Goal: Check status: Check status

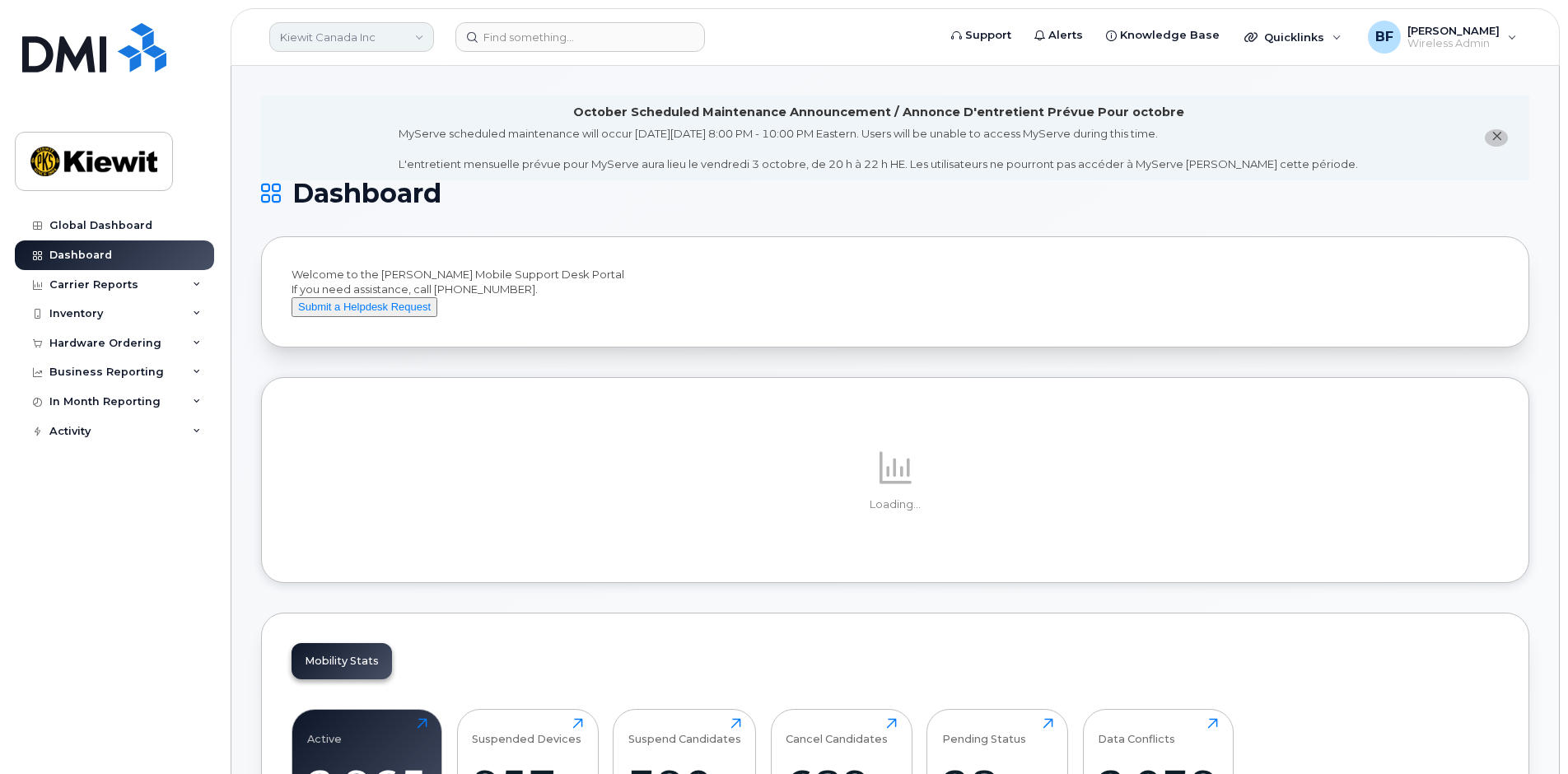
click at [379, 39] on link "Kiewit Canada Inc" at bounding box center [352, 37] width 164 height 30
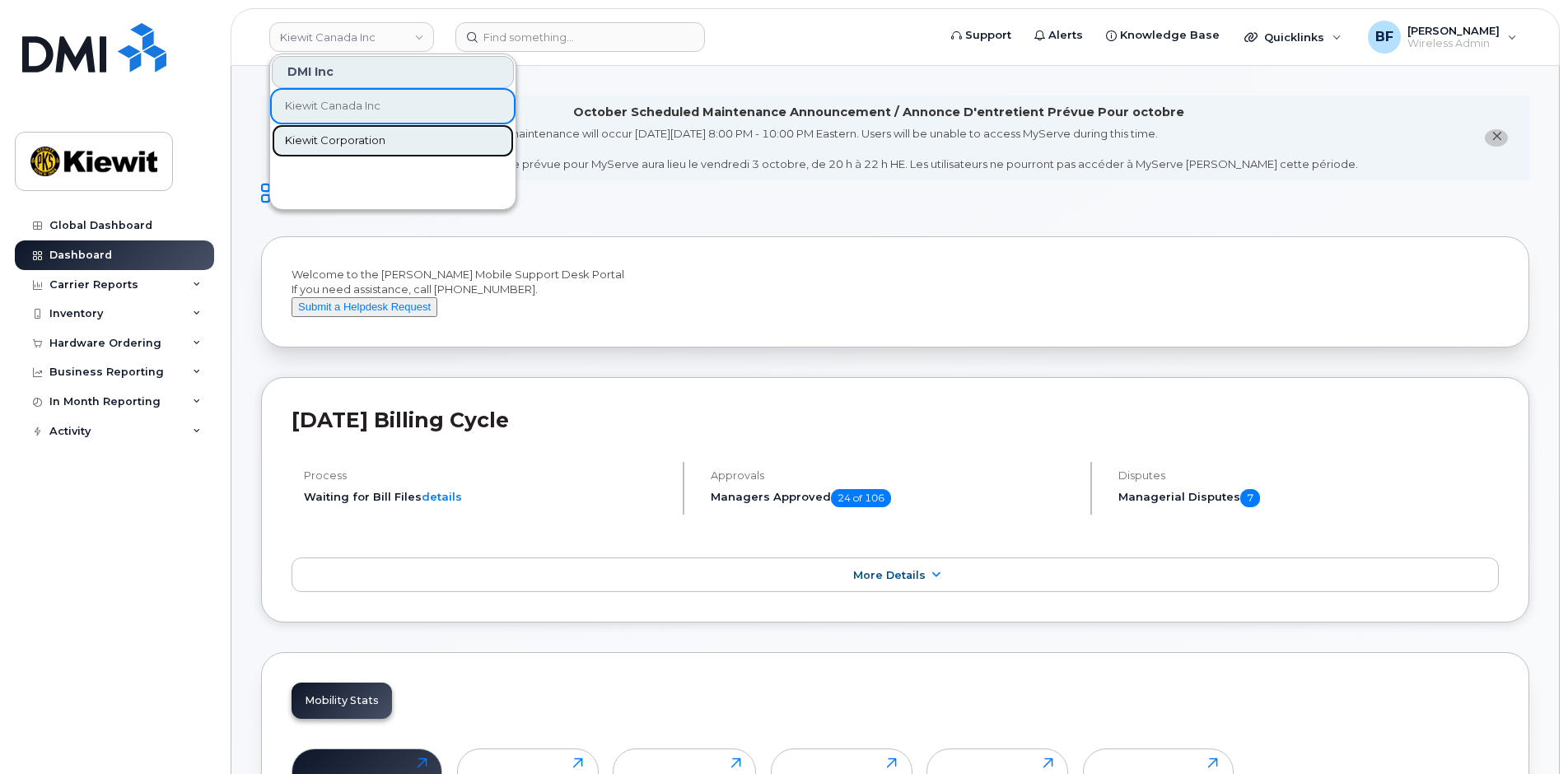
click at [342, 139] on span "Kiewit Corporation" at bounding box center [335, 140] width 100 height 16
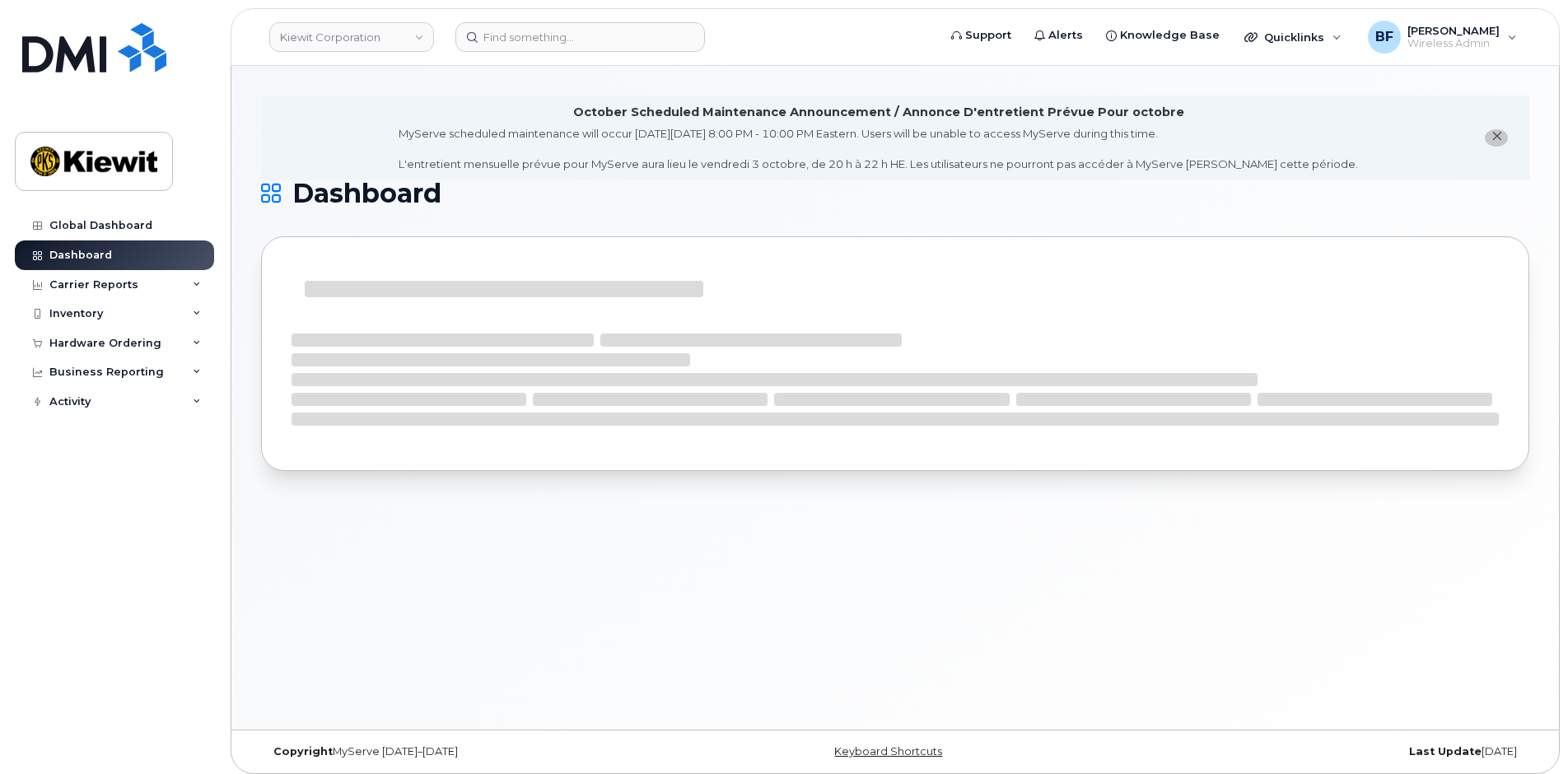
click at [699, 599] on div "October Scheduled Maintenance Announcement / Annonce D'entretient Prévue Pour o…" at bounding box center [896, 397] width 1327 height 664
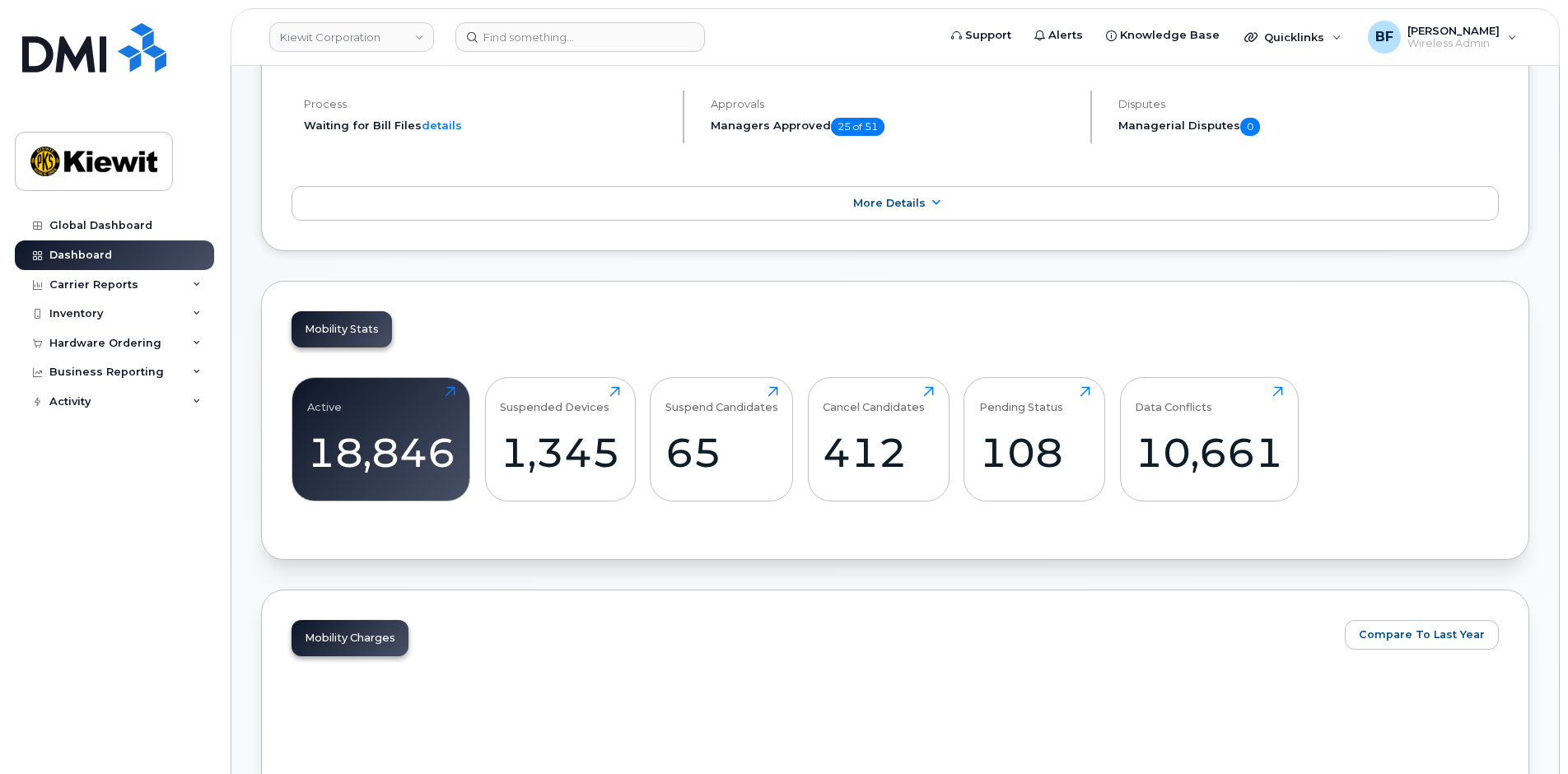
scroll to position [494, 0]
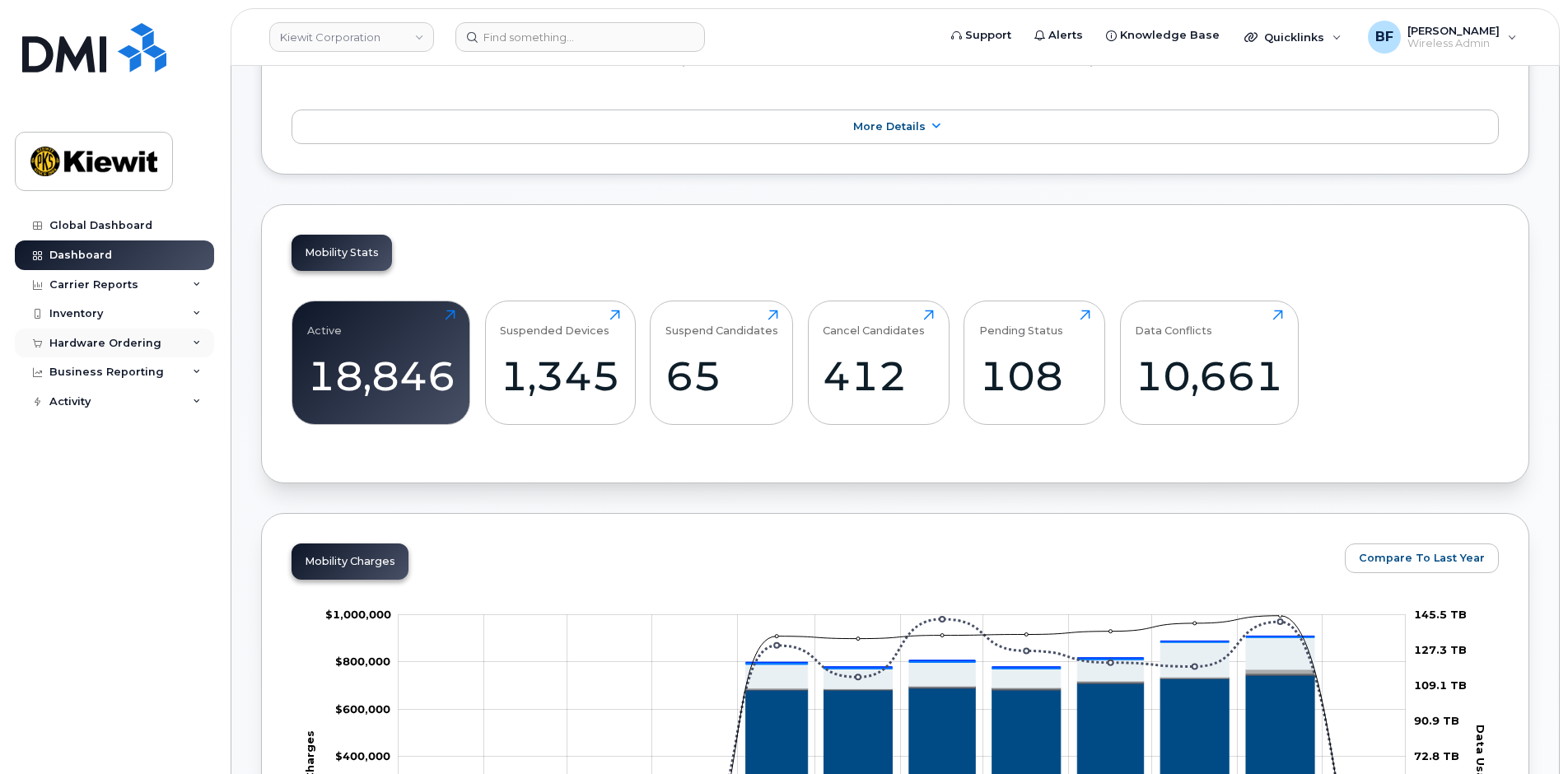
click at [192, 350] on div "Hardware Ordering" at bounding box center [114, 343] width 199 height 30
click at [74, 404] on div "Orders" at bounding box center [77, 405] width 41 height 14
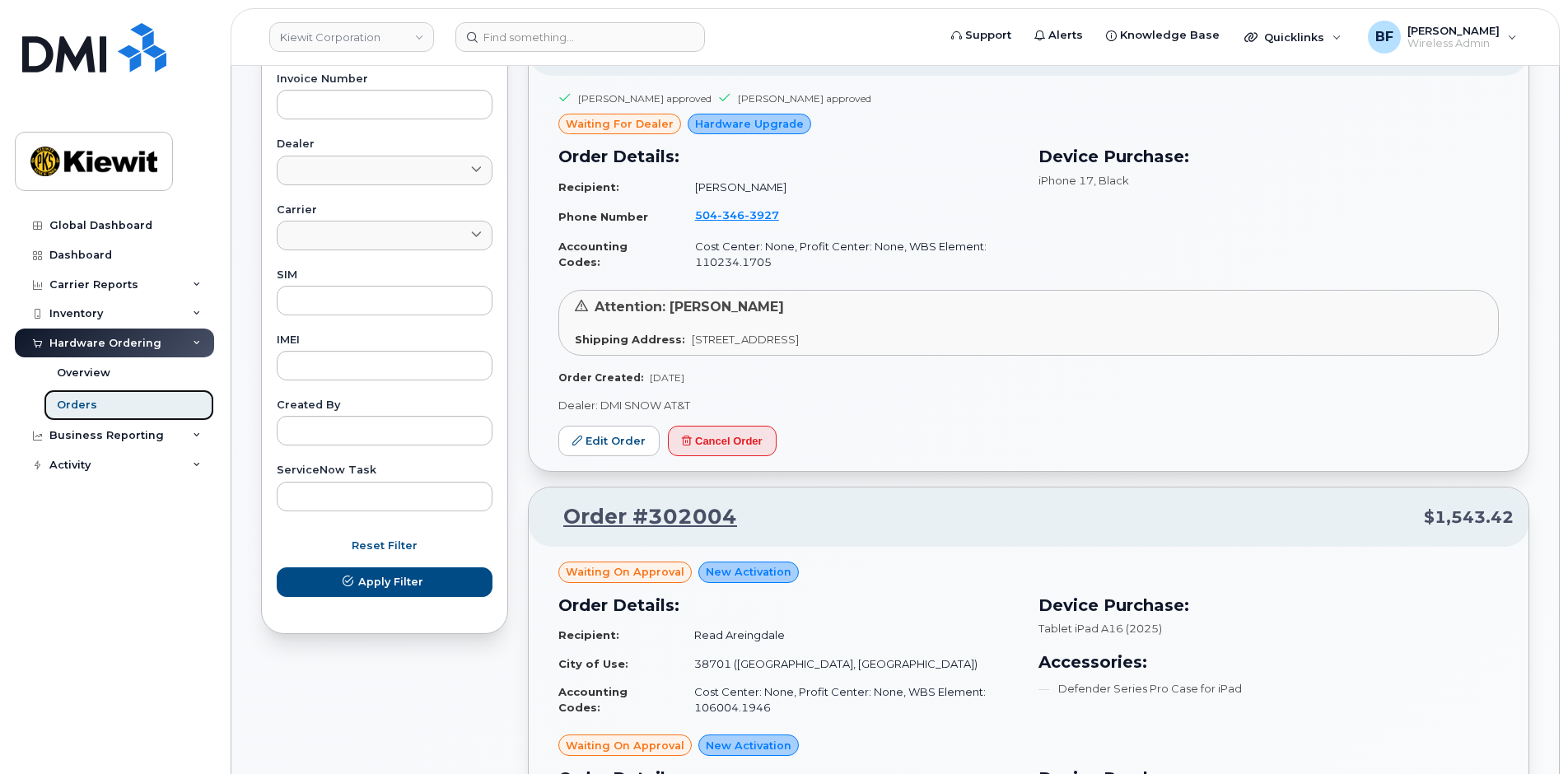
scroll to position [82, 0]
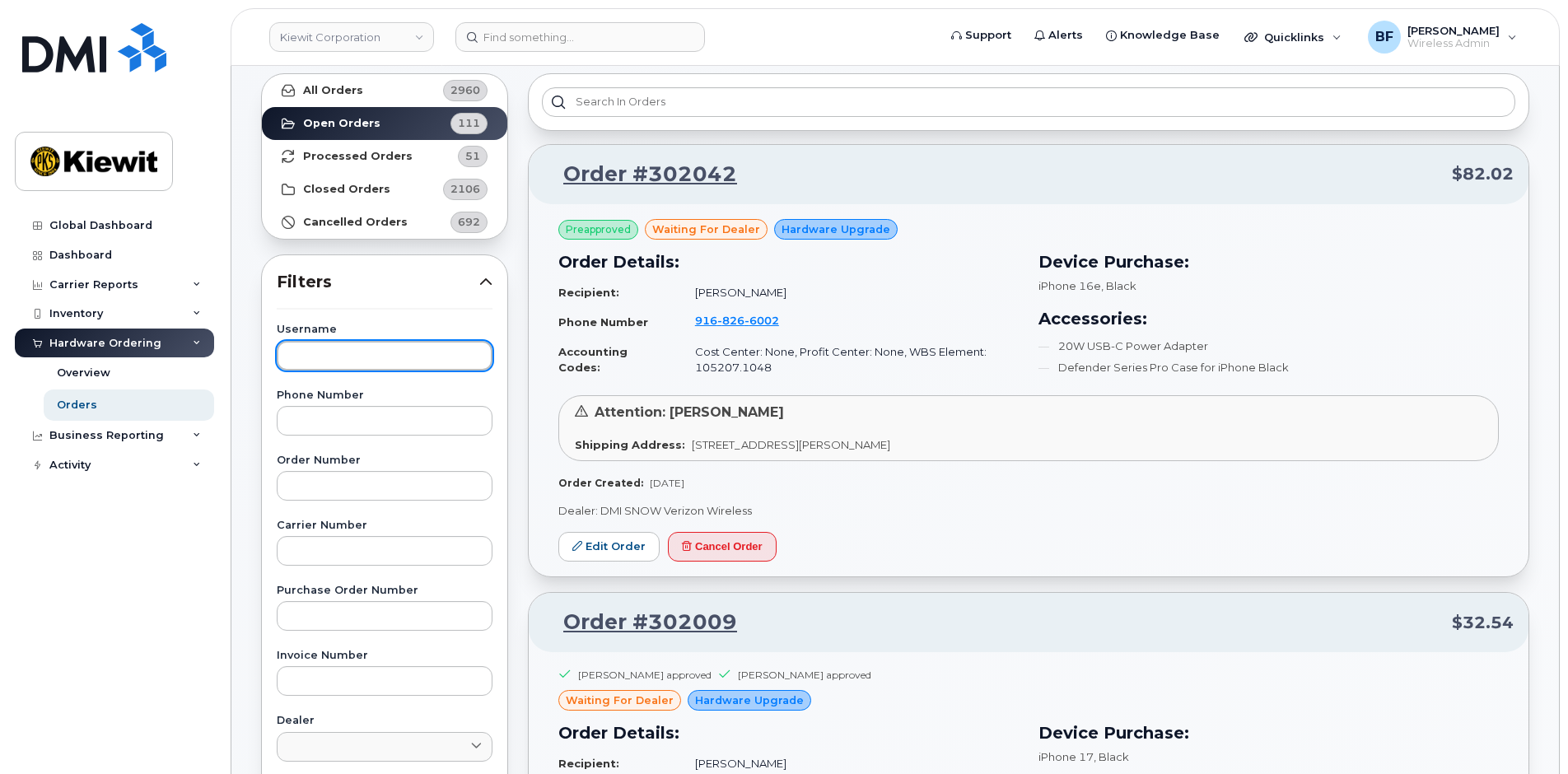
click at [343, 364] on input "text" at bounding box center [384, 356] width 215 height 30
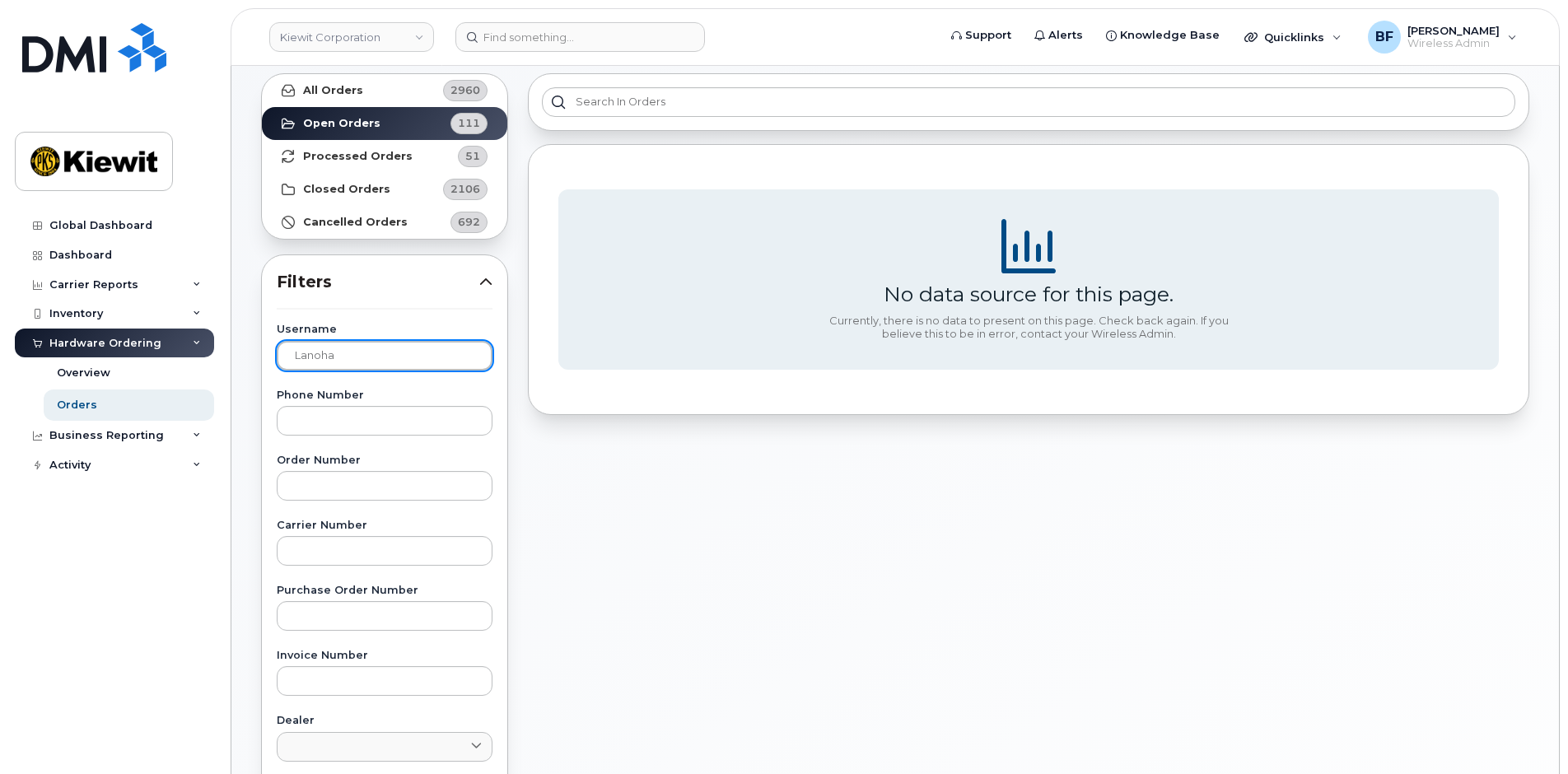
click at [365, 356] on input "Lanoha" at bounding box center [384, 356] width 215 height 30
type input "L"
type input "[PERSON_NAME]"
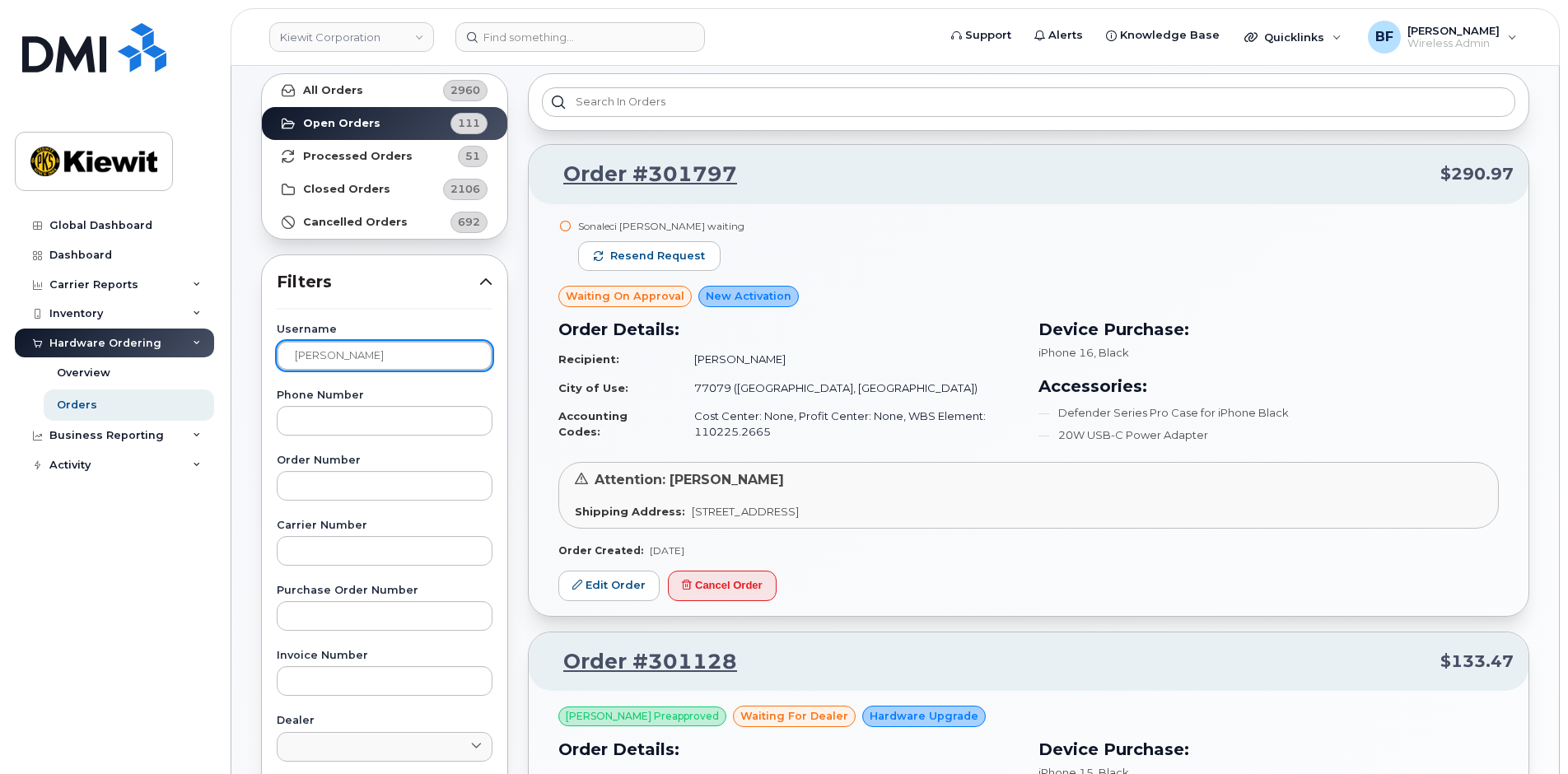
drag, startPoint x: 300, startPoint y: 358, endPoint x: 225, endPoint y: 347, distance: 75.8
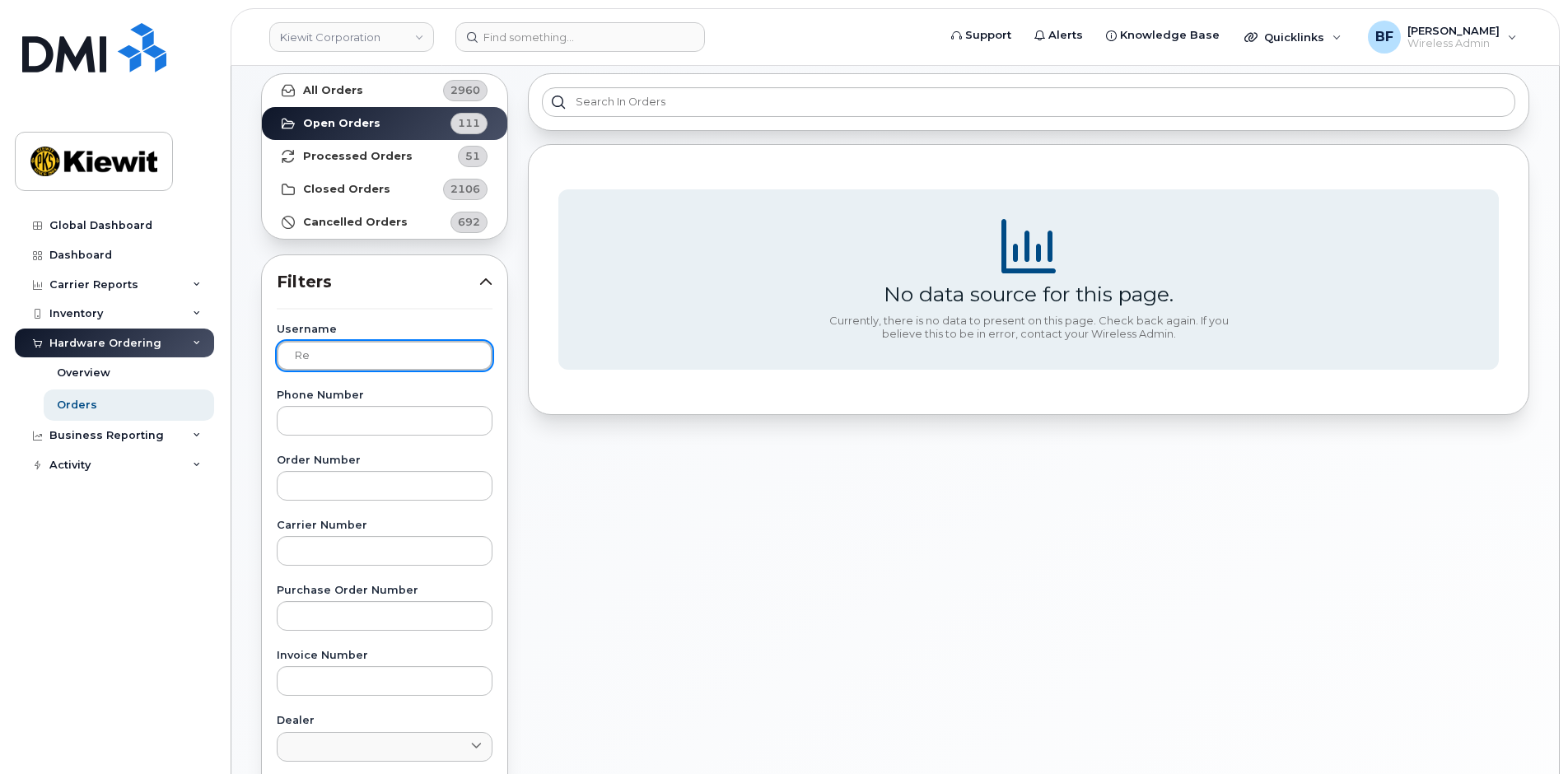
type input "R"
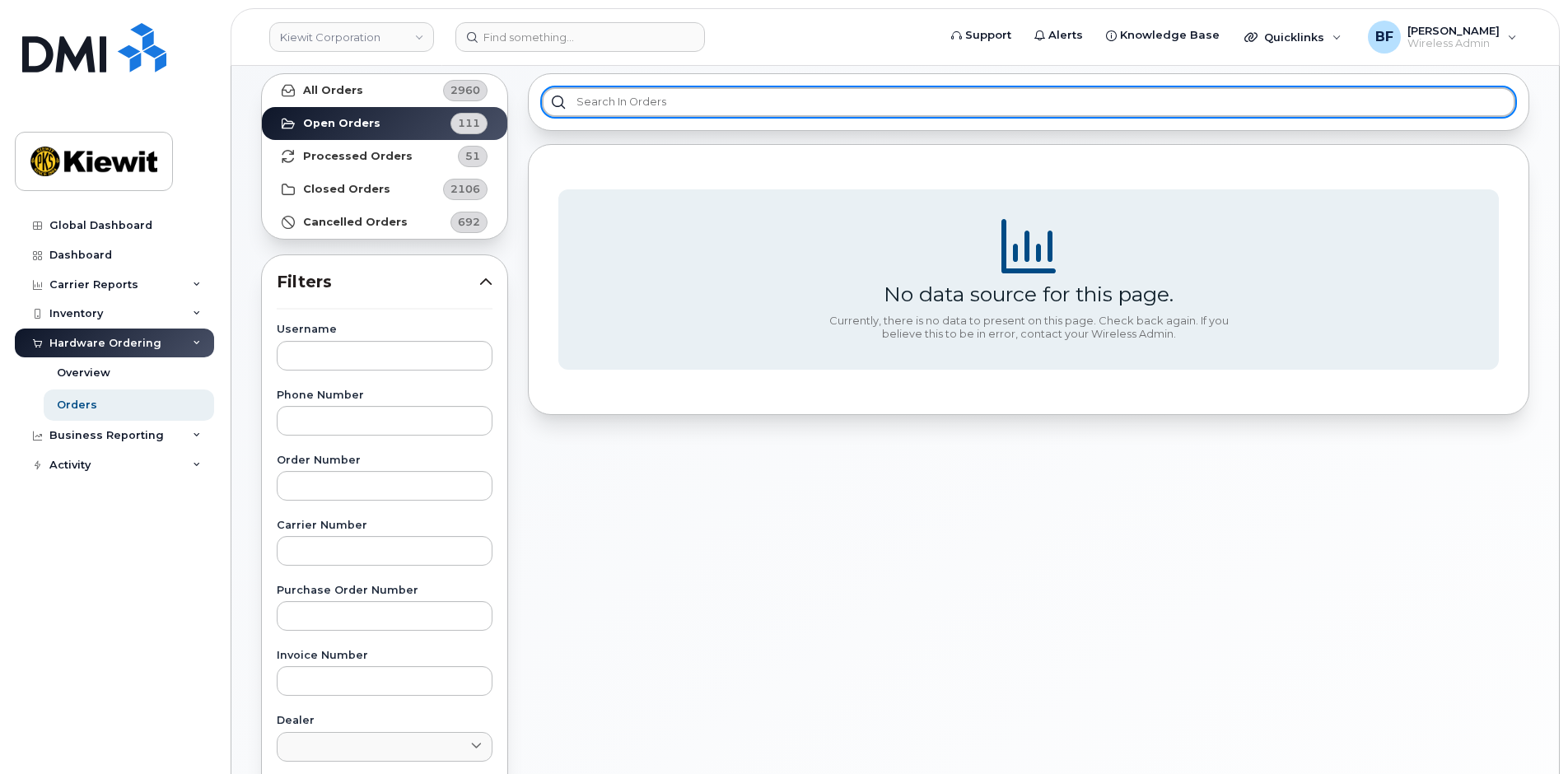
click at [594, 111] on input "text" at bounding box center [1028, 101] width 973 height 30
type input "Lanoha"
click at [672, 101] on input "Lanoha" at bounding box center [1028, 101] width 973 height 30
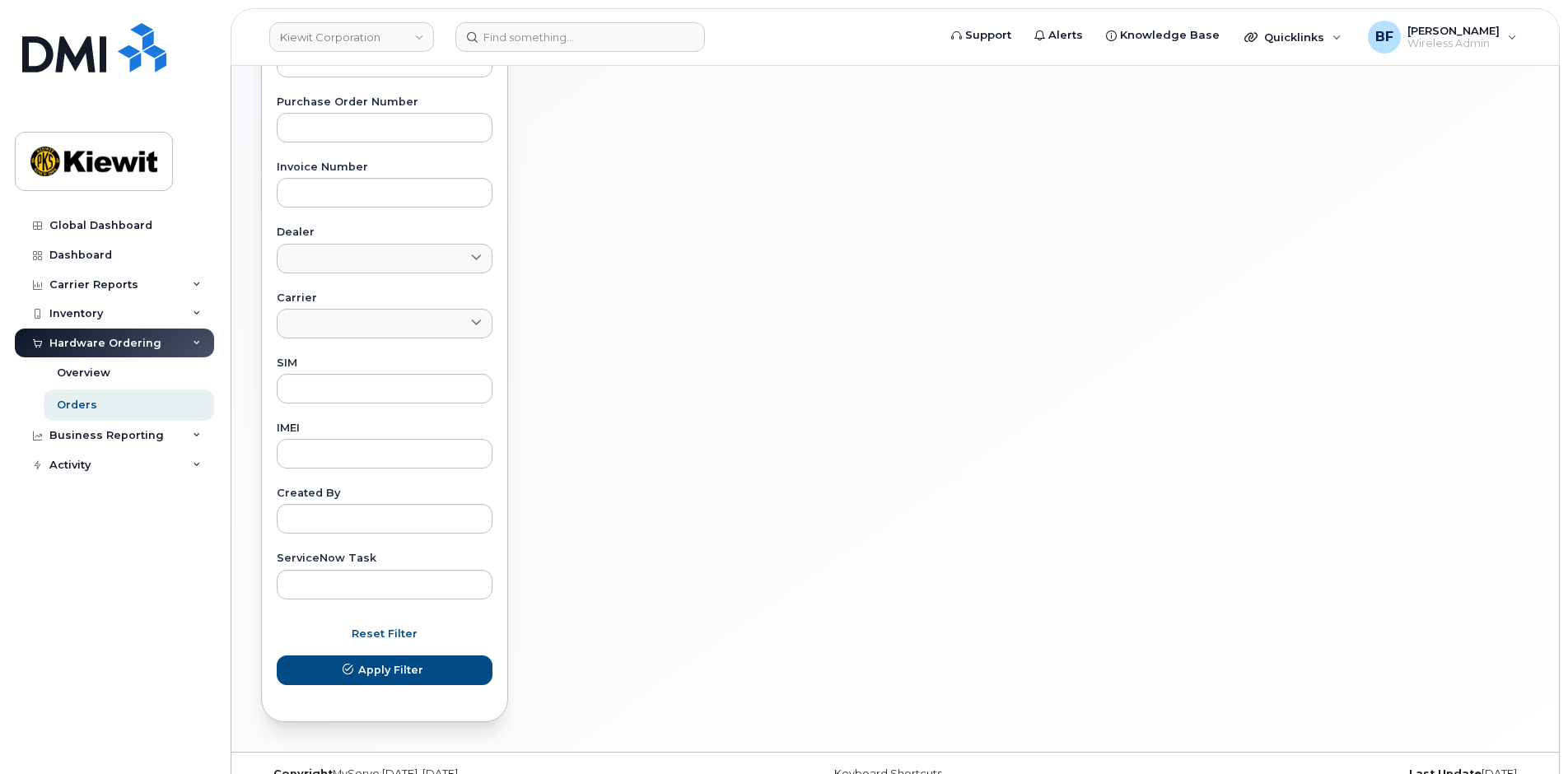
scroll to position [577, 0]
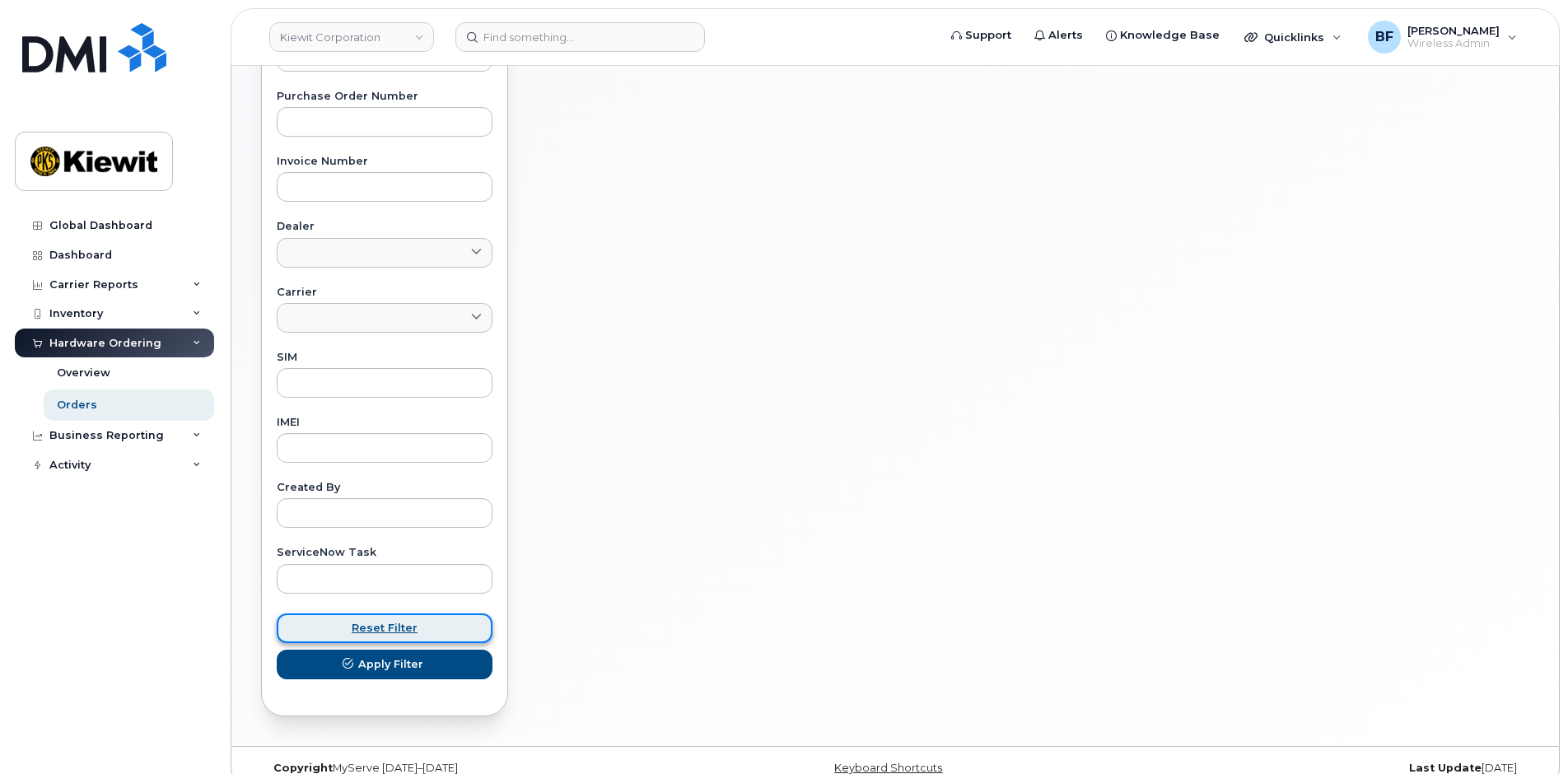
click at [386, 633] on span "Reset Filter" at bounding box center [385, 628] width 66 height 15
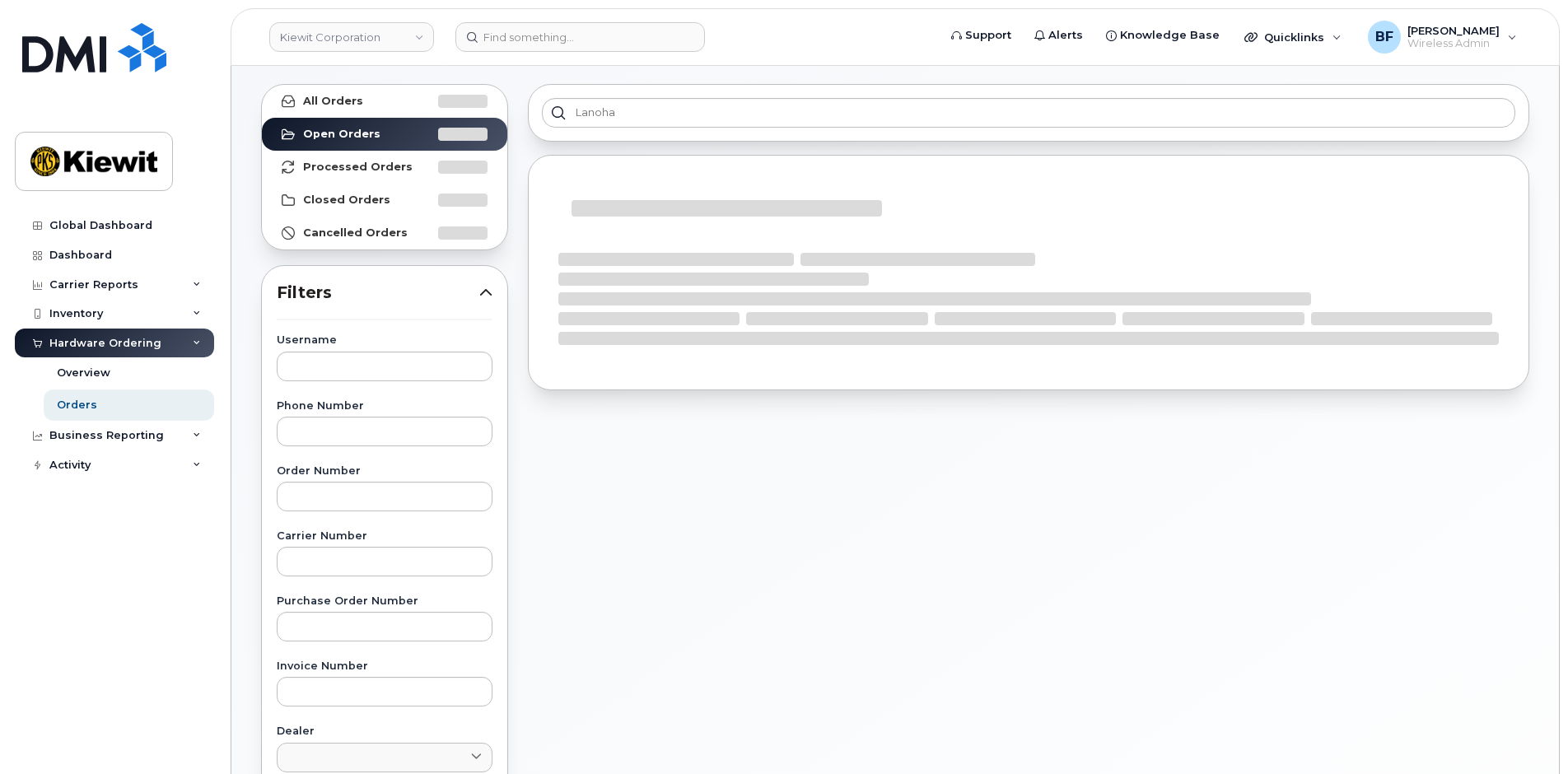
scroll to position [0, 0]
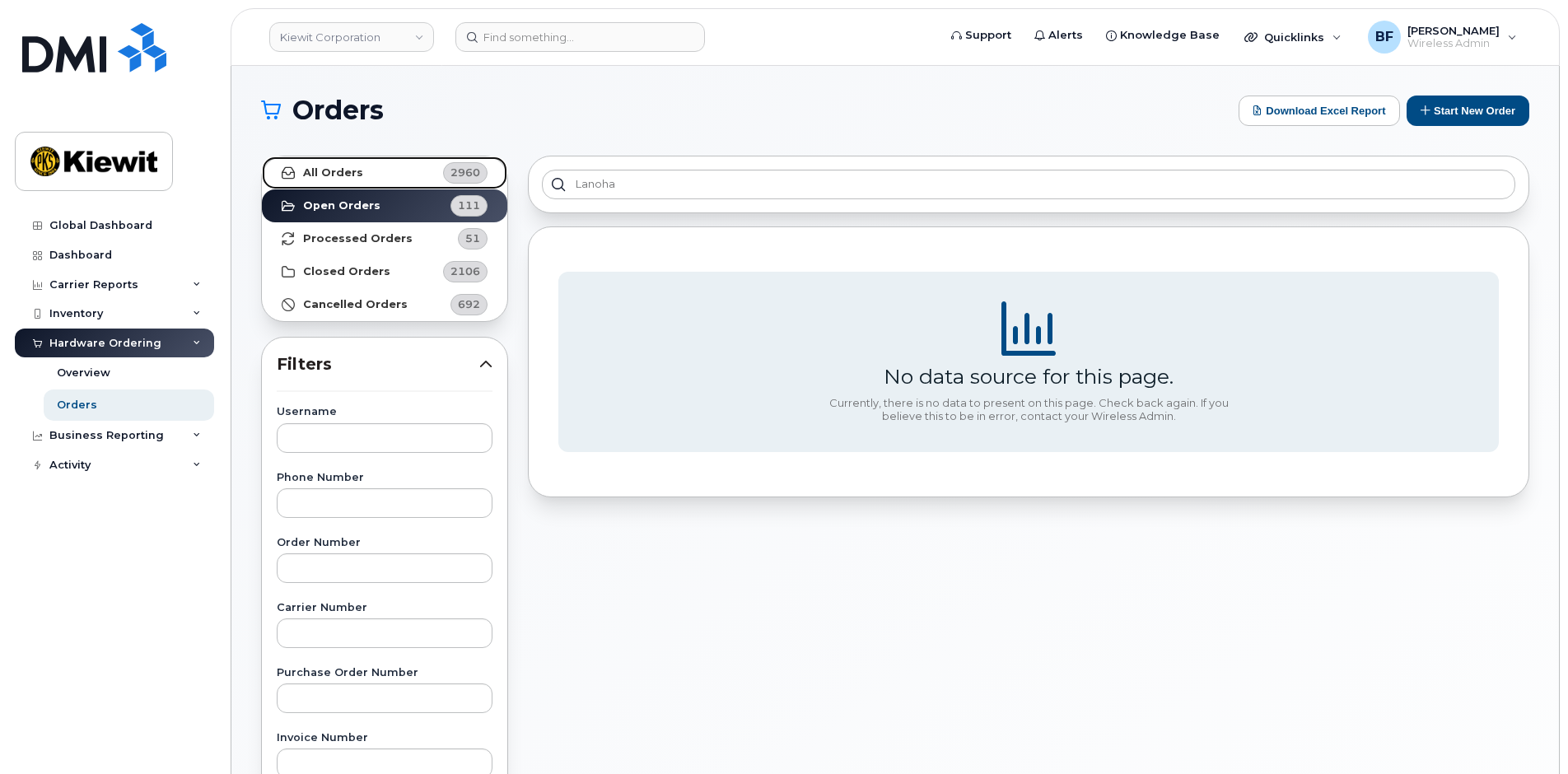
click at [302, 168] on link "All Orders 2960" at bounding box center [385, 173] width 245 height 33
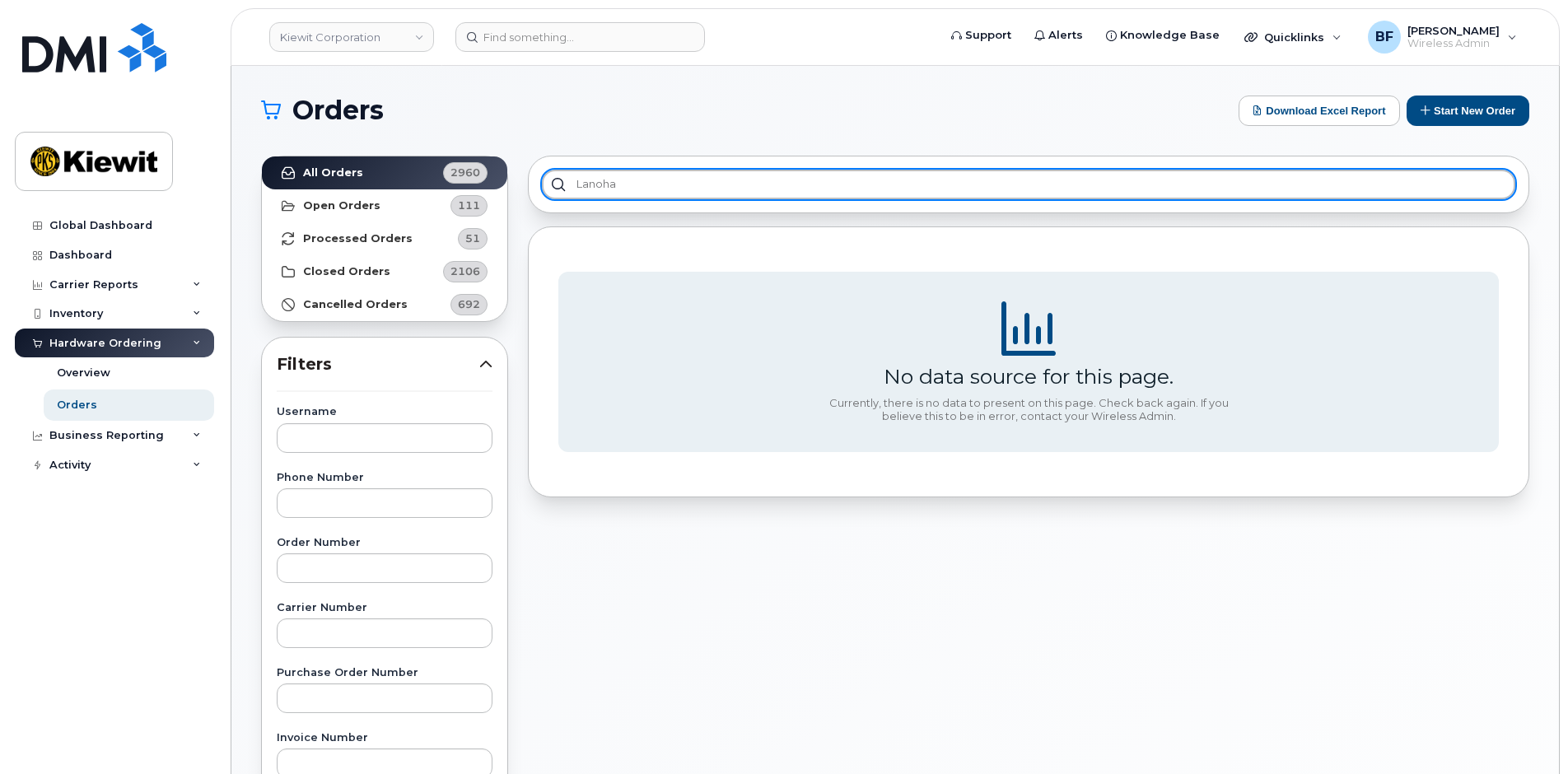
click at [674, 198] on input "Lanoha" at bounding box center [1028, 185] width 973 height 30
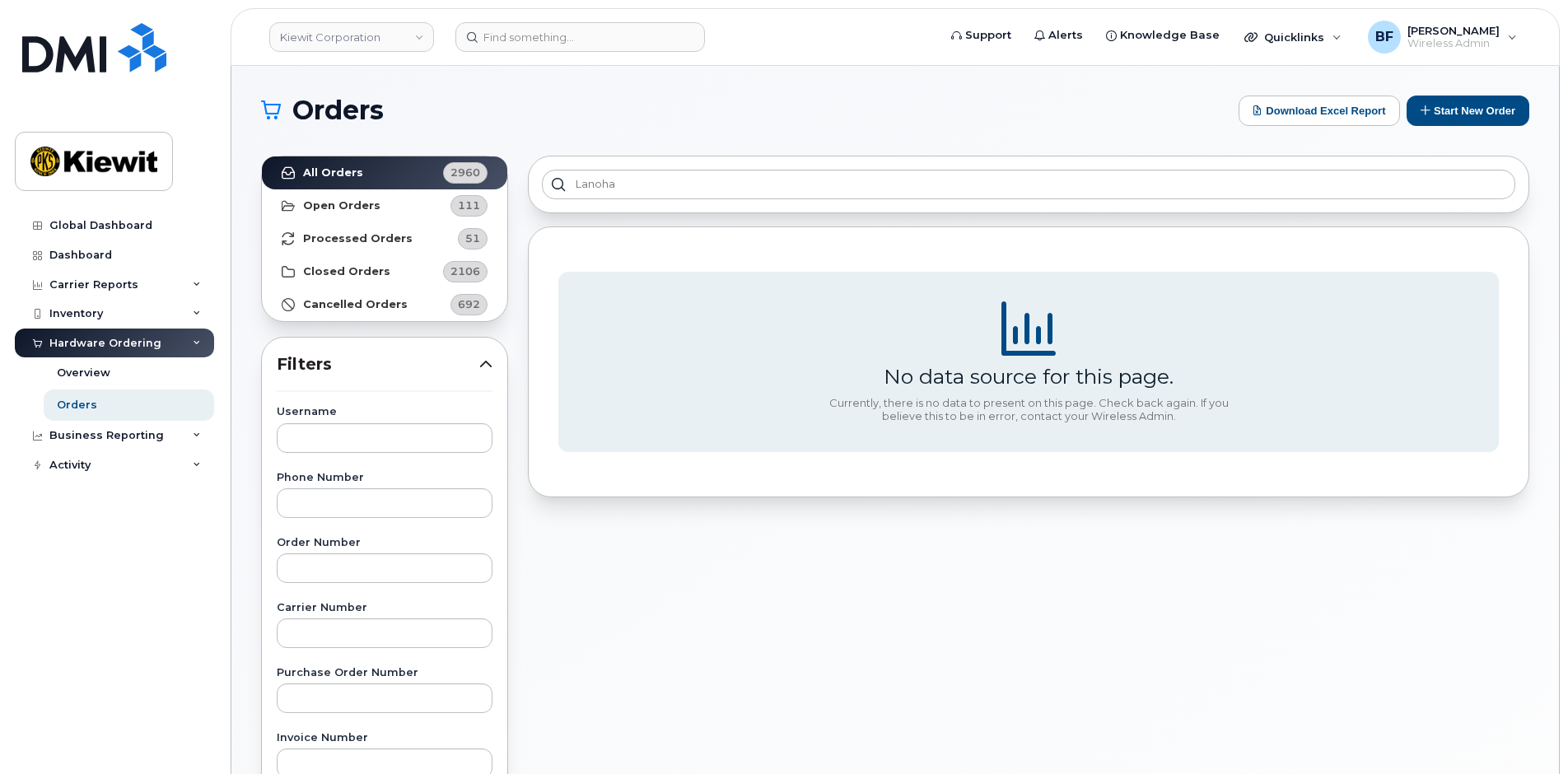
drag, startPoint x: 730, startPoint y: 110, endPoint x: 731, endPoint y: 59, distance: 51.0
click at [732, 102] on h1 "Orders" at bounding box center [745, 110] width 969 height 26
